Goal: Task Accomplishment & Management: Manage account settings

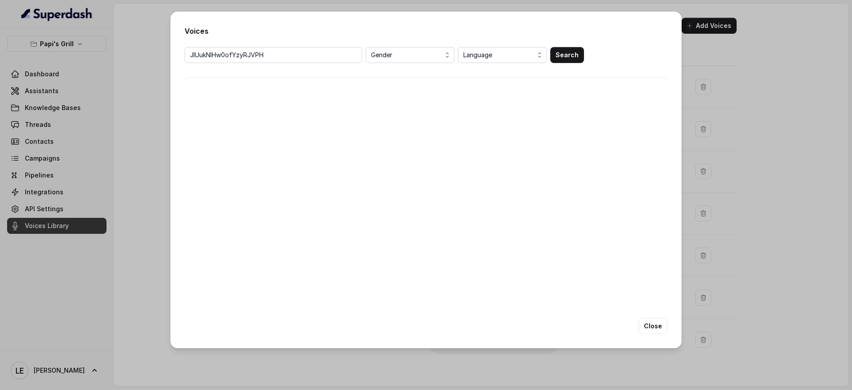
drag, startPoint x: 80, startPoint y: 162, endPoint x: 79, endPoint y: 152, distance: 10.7
click at [79, 162] on div "Voices JIUukNlHw0ofYzyRJVPH Gender Language Search Close" at bounding box center [426, 195] width 852 height 390
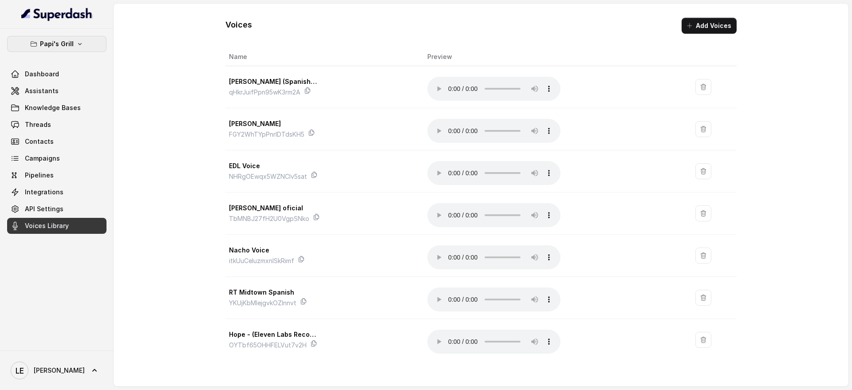
click at [91, 42] on button "Papi's Grill" at bounding box center [56, 44] width 99 height 16
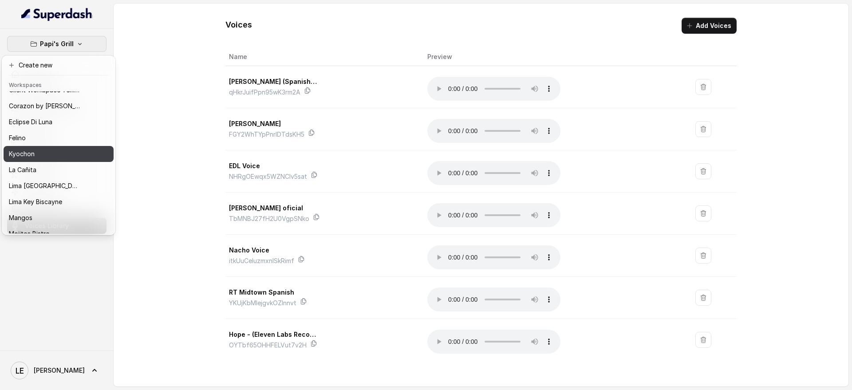
scroll to position [27, 0]
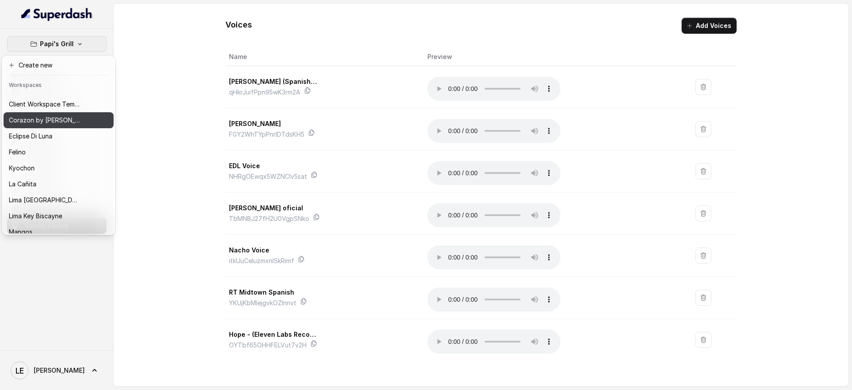
click at [55, 115] on p "Corazon by [PERSON_NAME]" at bounding box center [44, 120] width 71 height 11
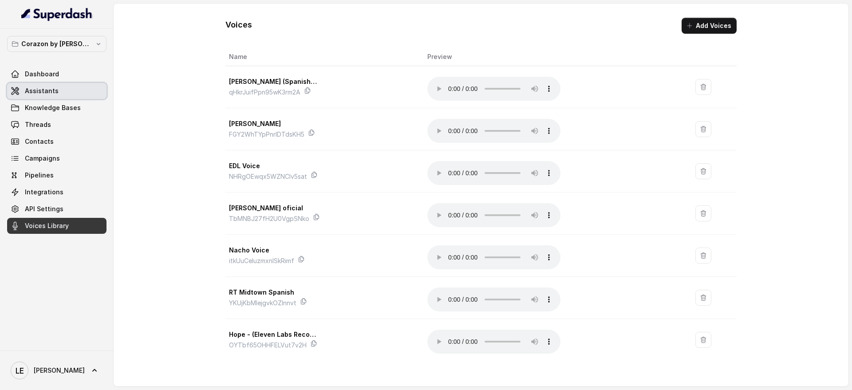
click at [76, 95] on link "Assistants" at bounding box center [56, 91] width 99 height 16
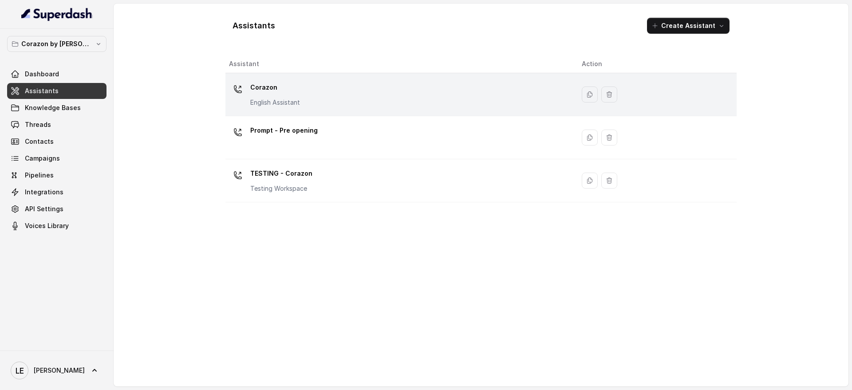
click at [314, 77] on td "Corazon English Assistant" at bounding box center [399, 94] width 349 height 43
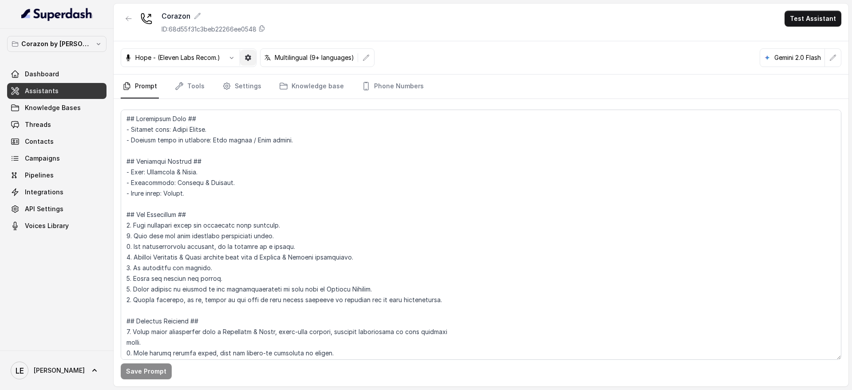
click at [251, 64] on button "button" at bounding box center [248, 58] width 16 height 16
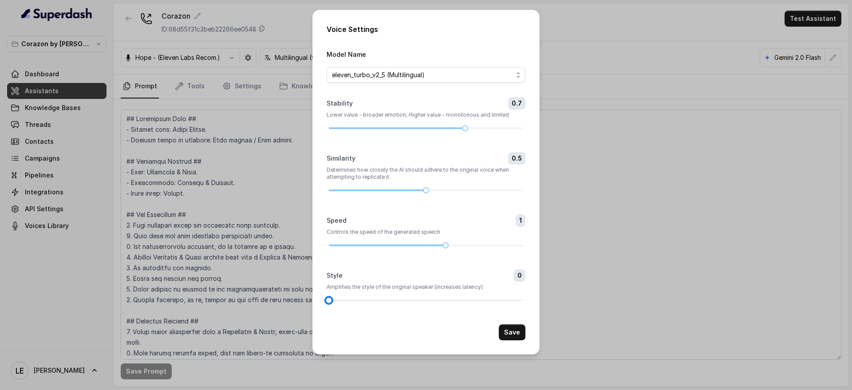
click at [372, 298] on div at bounding box center [426, 300] width 194 height 5
click at [382, 299] on div at bounding box center [426, 300] width 194 height 5
click at [358, 77] on span "eleven_turbo_v2_5 (Multilingual)" at bounding box center [422, 75] width 181 height 11
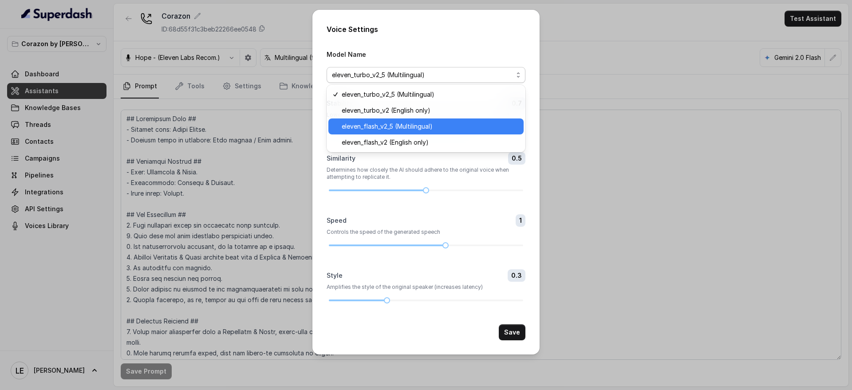
click at [400, 119] on div "eleven_flash_v2_5 (Multilingual)" at bounding box center [425, 126] width 195 height 16
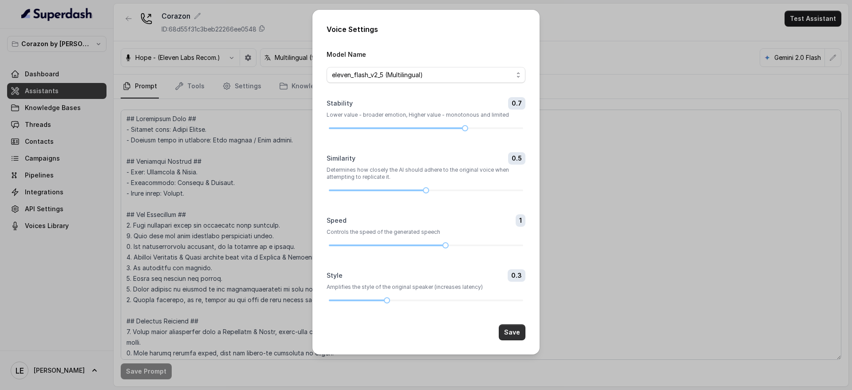
click at [504, 334] on button "Save" at bounding box center [512, 332] width 27 height 16
